Goal: Check status: Check status

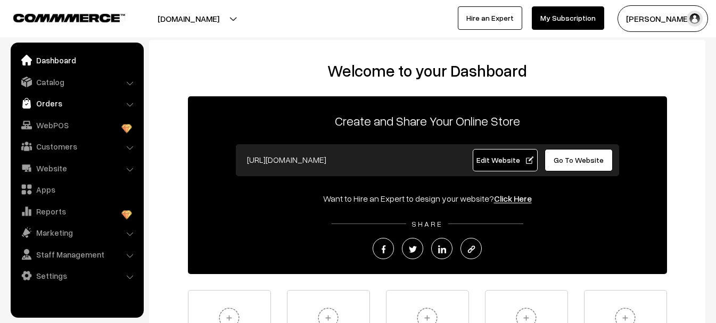
click at [125, 105] on link "Orders" at bounding box center [76, 103] width 127 height 19
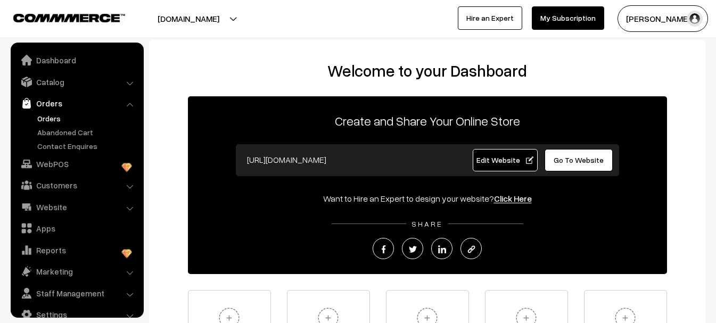
click at [51, 118] on link "Orders" at bounding box center [87, 118] width 105 height 11
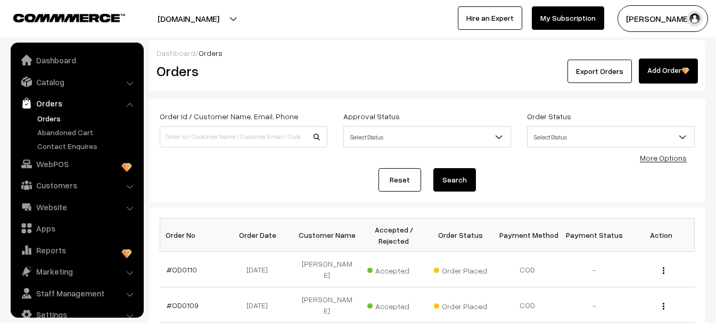
click at [45, 116] on link "Orders" at bounding box center [87, 118] width 105 height 11
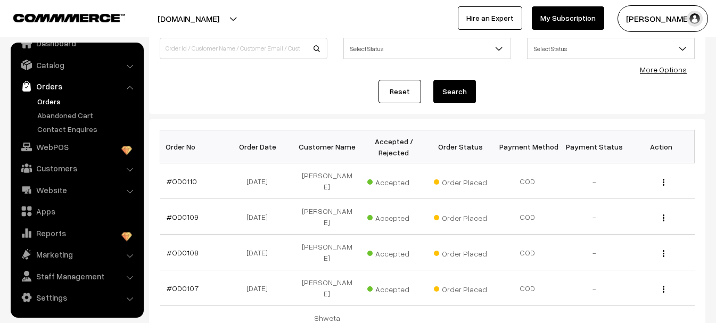
scroll to position [107, 0]
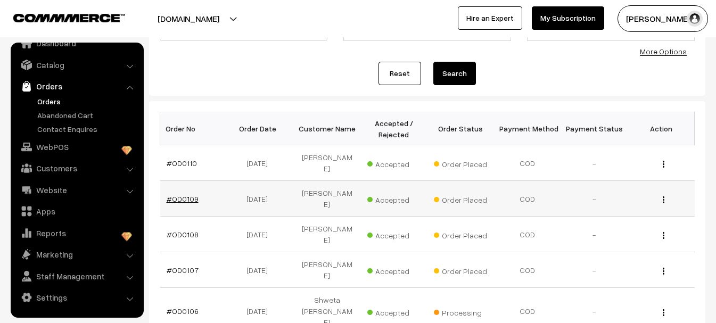
click at [184, 194] on link "#OD0109" at bounding box center [183, 198] width 32 height 9
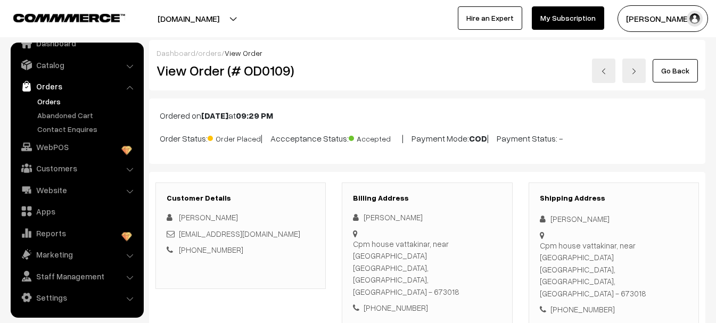
scroll to position [17, 0]
